Goal: Find specific page/section: Find specific page/section

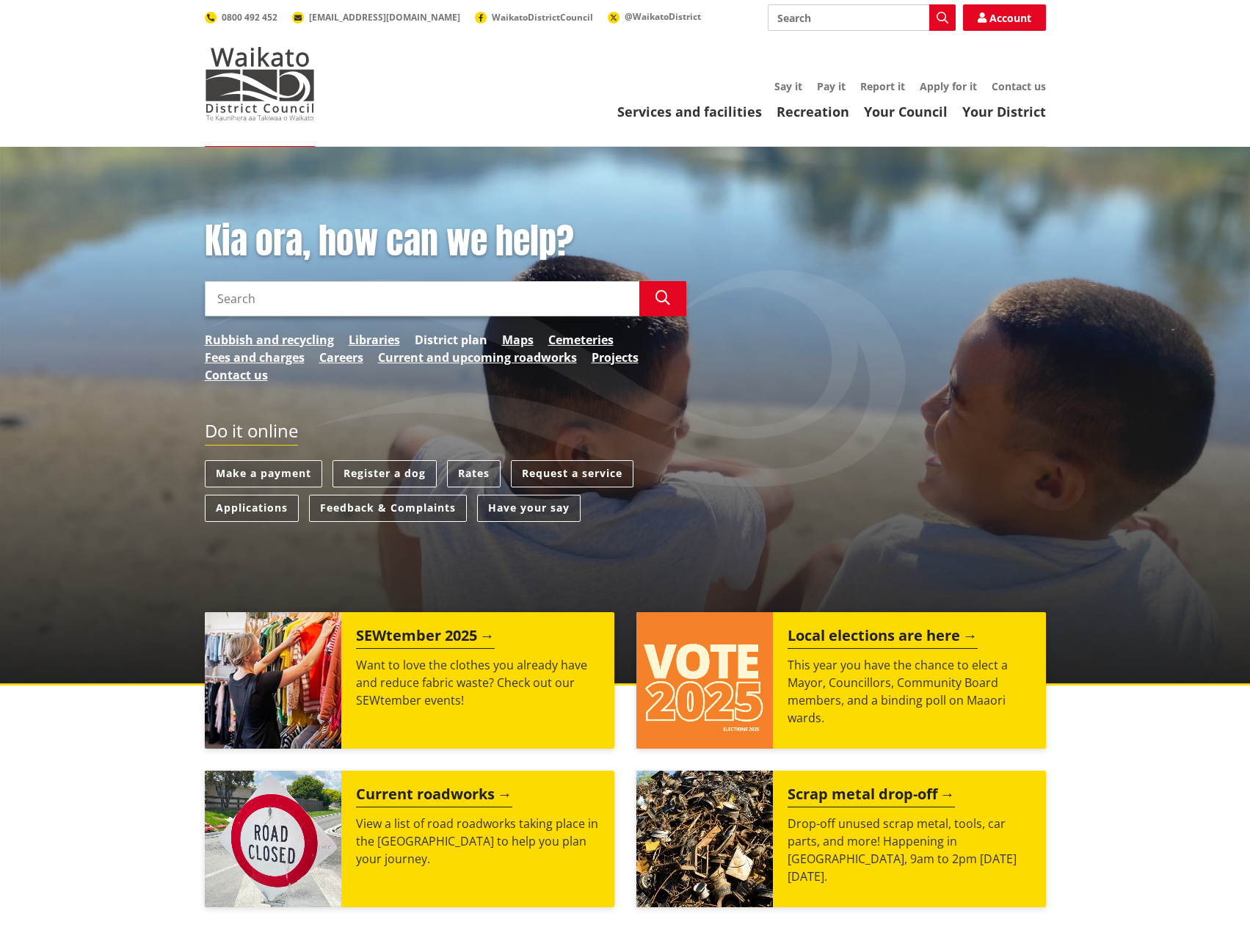
click at [446, 340] on link "District plan" at bounding box center [450, 340] width 72 height 18
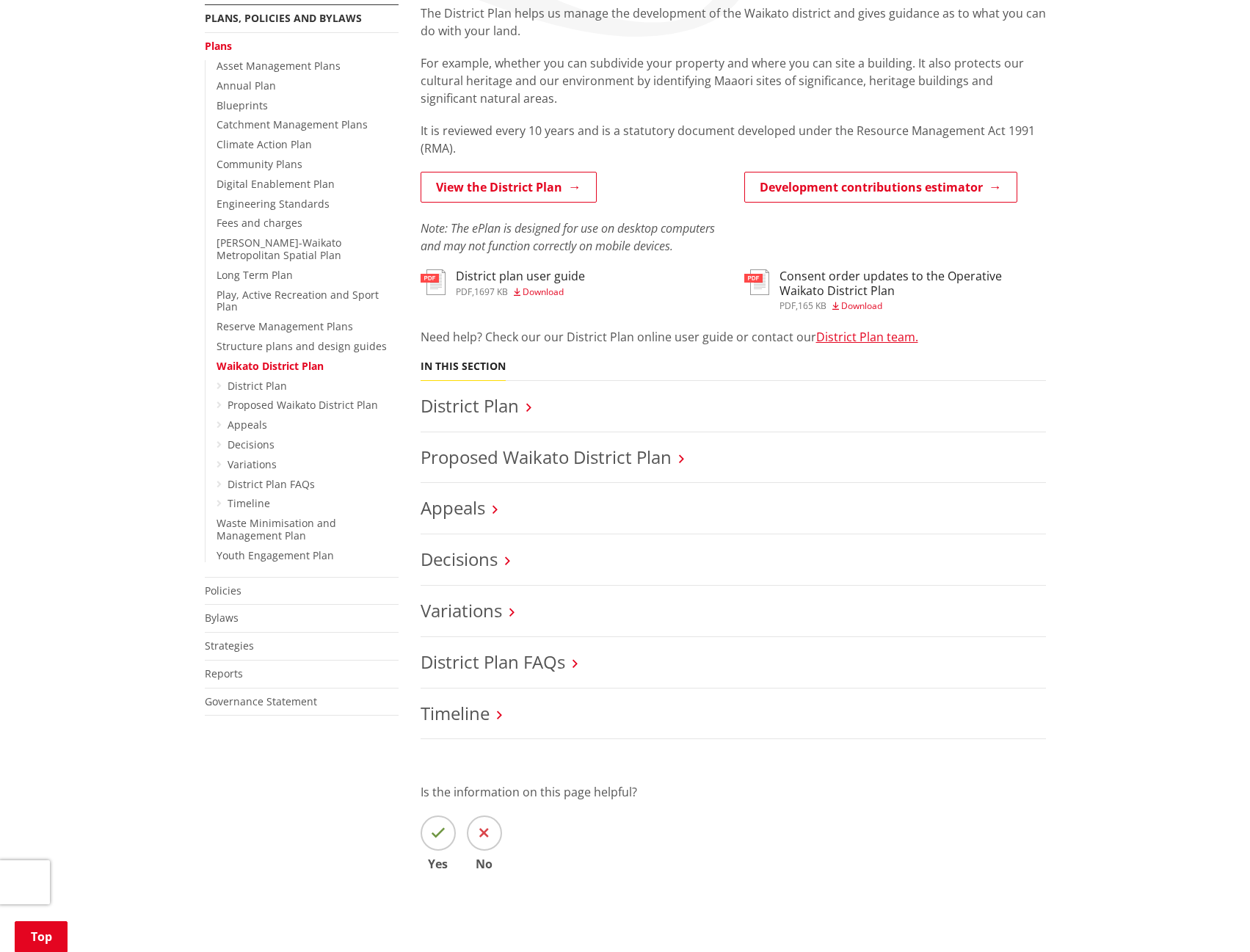
scroll to position [294, 0]
click at [527, 405] on icon at bounding box center [528, 405] width 5 height 13
click at [499, 406] on link "District Plan" at bounding box center [470, 404] width 98 height 24
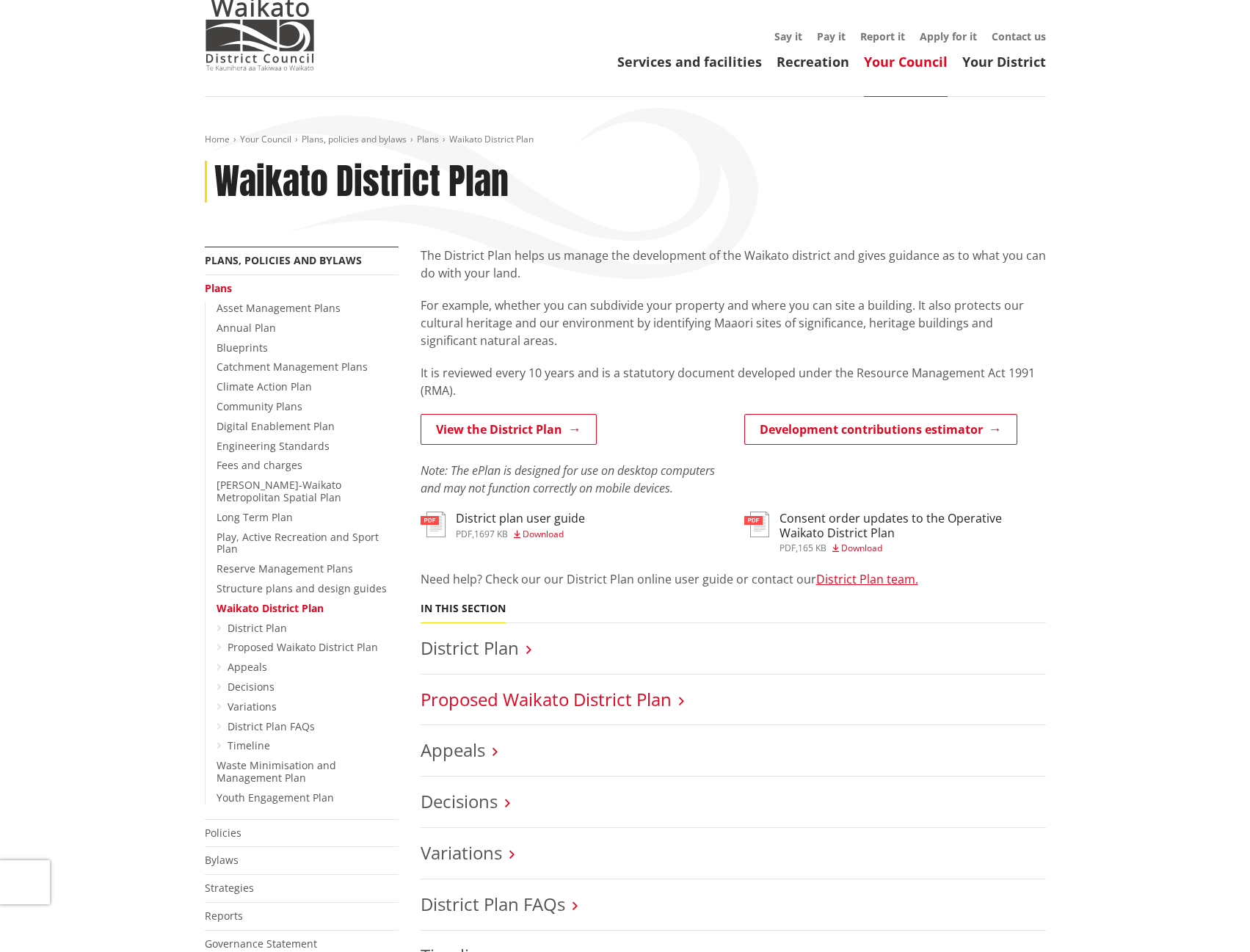
scroll to position [0, 0]
